Goal: Task Accomplishment & Management: Use online tool/utility

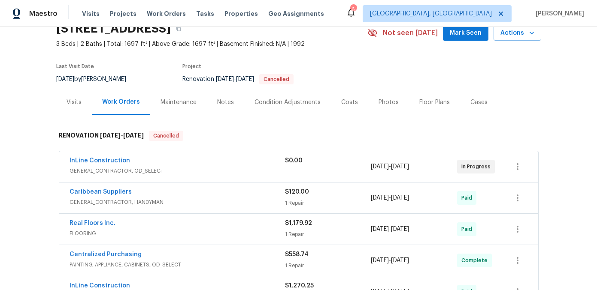
scroll to position [61, 0]
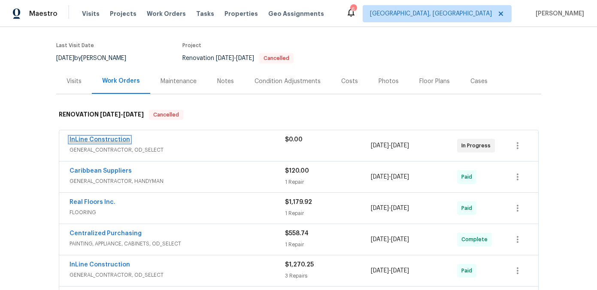
click at [122, 142] on link "InLine Construction" at bounding box center [100, 140] width 60 height 6
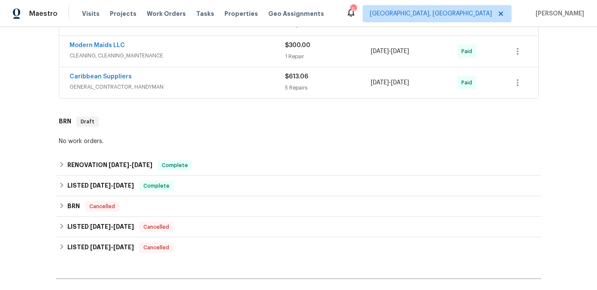
scroll to position [443, 0]
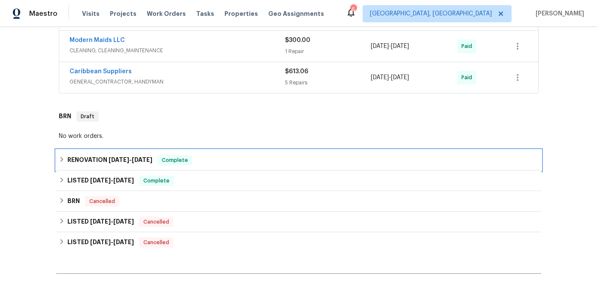
click at [61, 159] on icon at bounding box center [62, 160] width 6 height 6
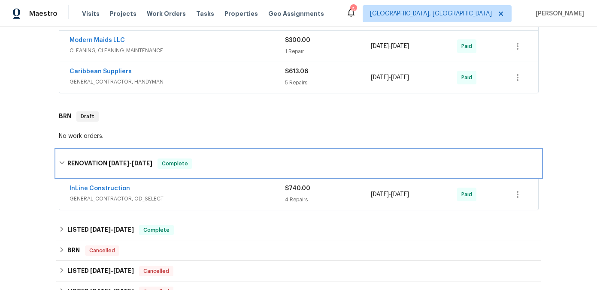
click at [61, 163] on icon at bounding box center [61, 163] width 5 height 3
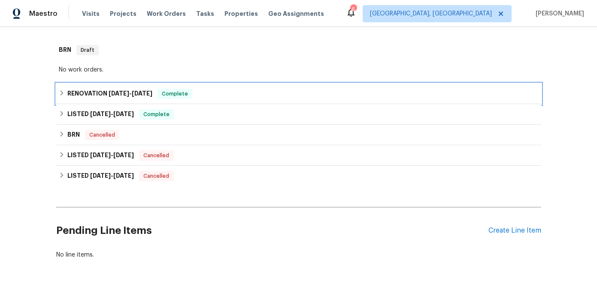
scroll to position [510, 0]
click at [61, 93] on icon at bounding box center [62, 93] width 6 height 6
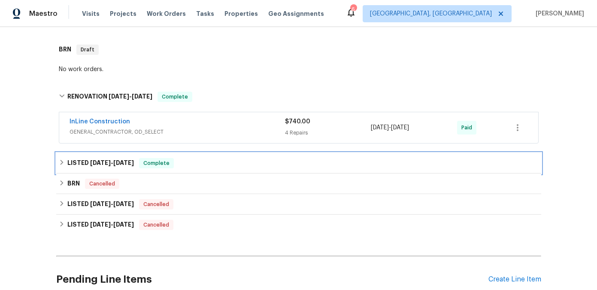
click at [65, 163] on div "LISTED 6/10/25 - 7/31/25 Complete" at bounding box center [299, 163] width 480 height 10
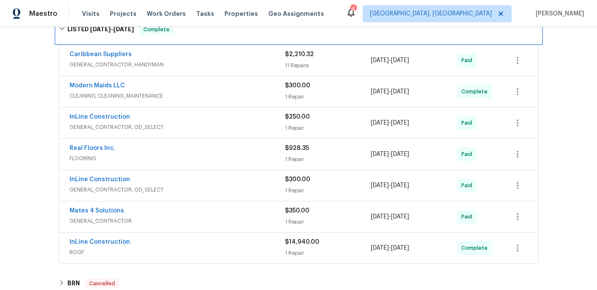
scroll to position [651, 0]
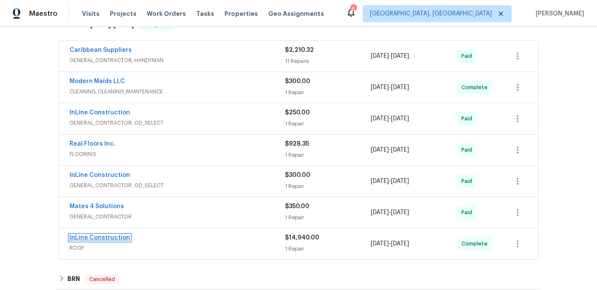
click at [98, 239] on link "InLine Construction" at bounding box center [100, 238] width 60 height 6
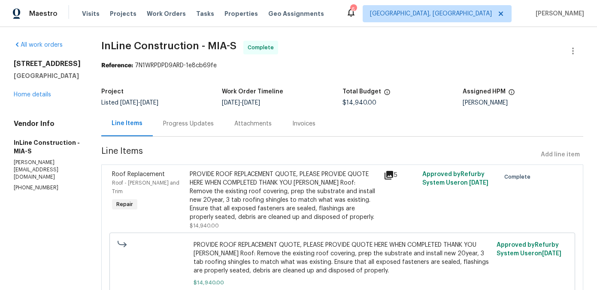
click at [389, 172] on icon at bounding box center [388, 175] width 9 height 9
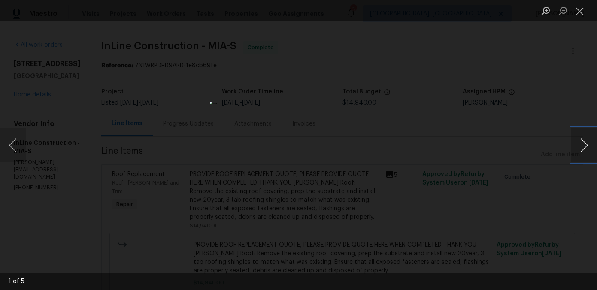
click at [580, 148] on button "Next image" at bounding box center [584, 145] width 26 height 34
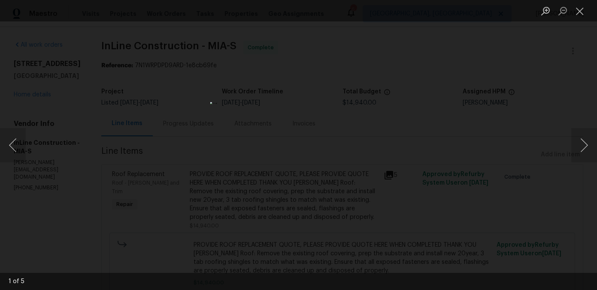
click at [496, 145] on div "Lightbox" at bounding box center [298, 145] width 597 height 290
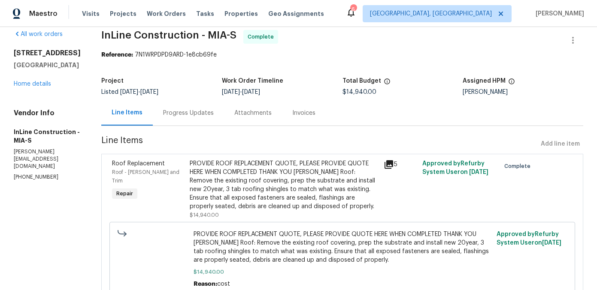
scroll to position [12, 0]
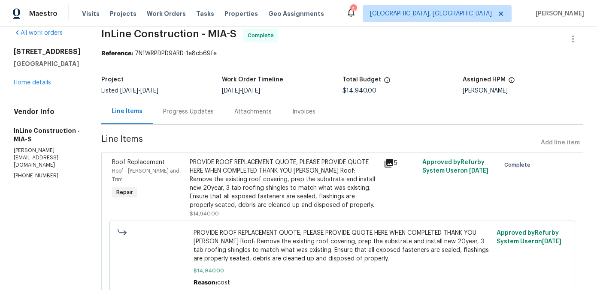
click at [309, 110] on div "Invoices" at bounding box center [303, 112] width 23 height 9
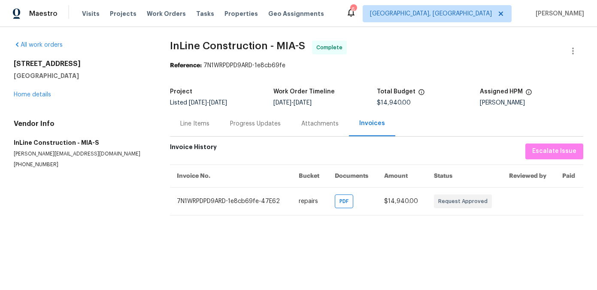
click at [196, 126] on div "Line Items" at bounding box center [194, 124] width 29 height 9
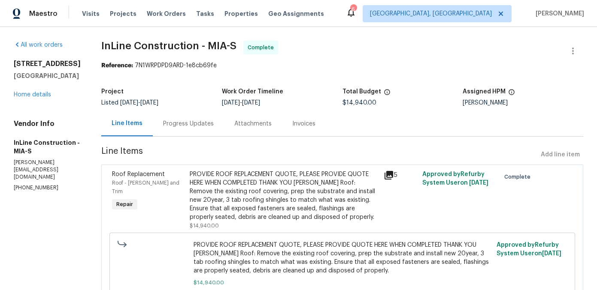
click at [237, 127] on div "Attachments" at bounding box center [252, 124] width 37 height 9
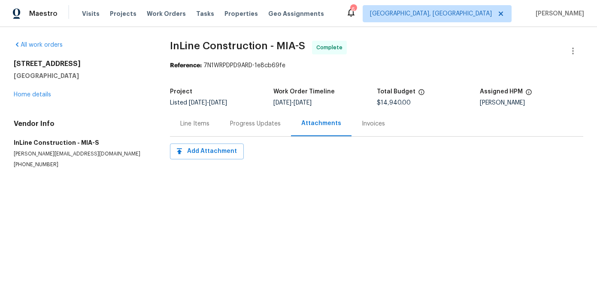
click at [362, 126] on div "Invoices" at bounding box center [373, 124] width 23 height 9
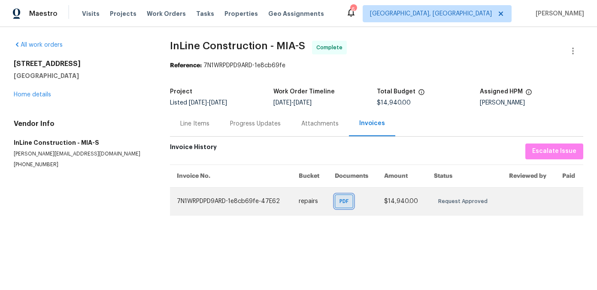
click at [346, 203] on span "PDF" at bounding box center [345, 201] width 12 height 9
